Goal: Navigation & Orientation: Find specific page/section

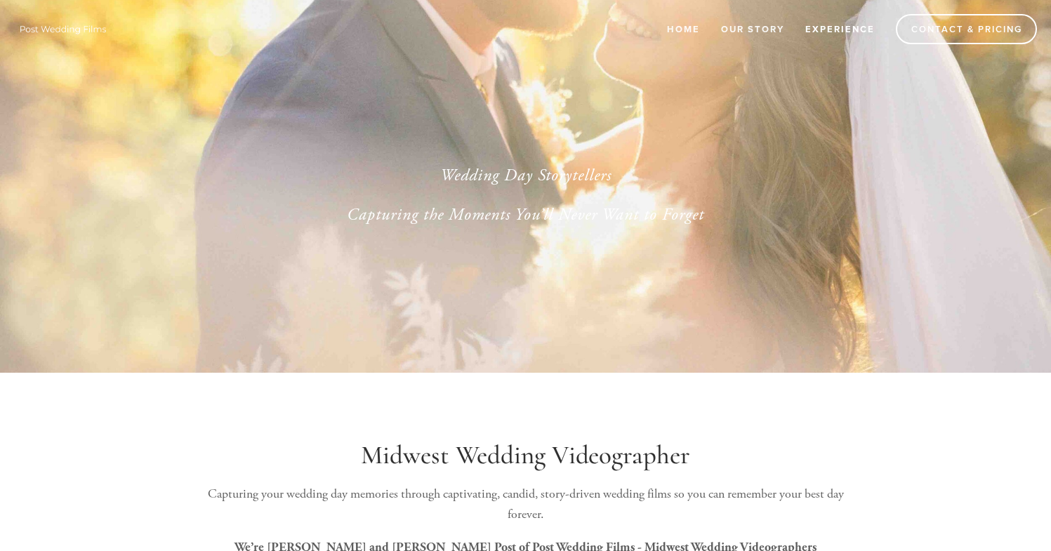
click at [835, 34] on link "Experience" at bounding box center [841, 29] width 88 height 23
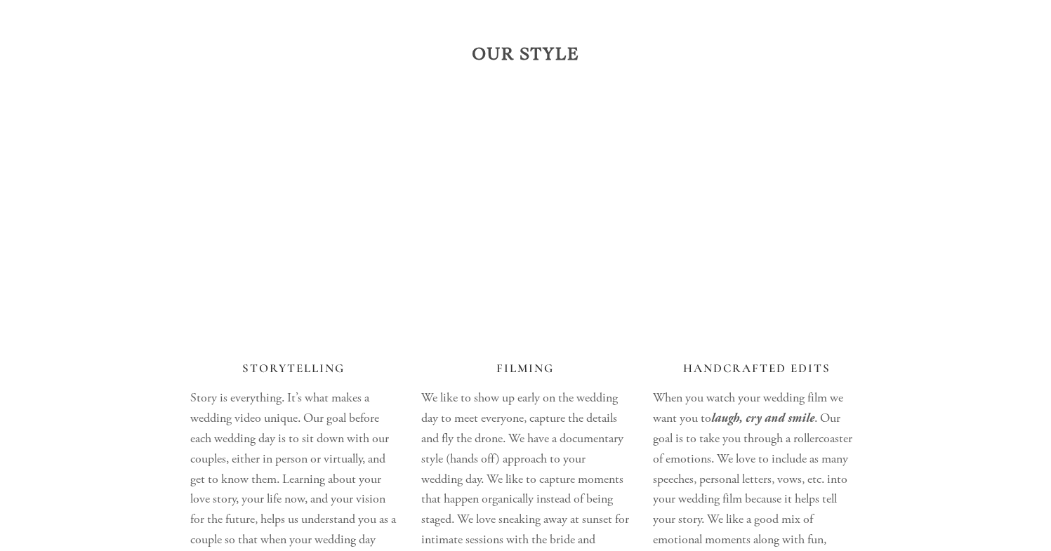
scroll to position [1727, 0]
